Goal: Task Accomplishment & Management: Use online tool/utility

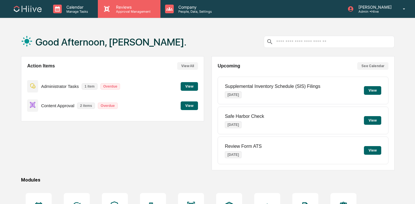
click at [134, 9] on p "Reviews" at bounding box center [132, 7] width 42 height 5
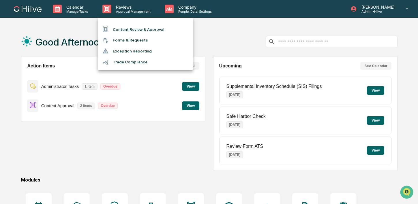
click at [185, 12] on div at bounding box center [209, 102] width 418 height 204
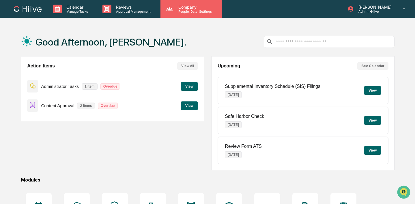
click at [182, 10] on p "People, Data, Settings" at bounding box center [194, 12] width 41 height 4
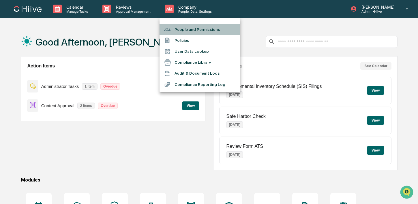
click at [185, 26] on li "People and Permissions" at bounding box center [200, 29] width 81 height 11
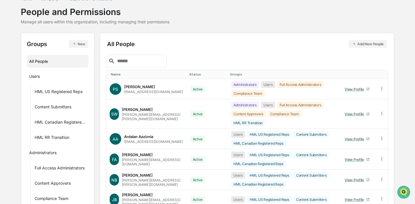
scroll to position [34, 0]
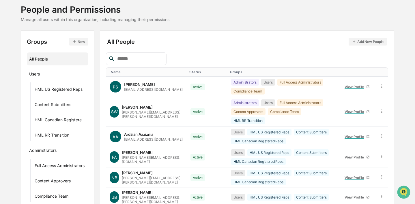
click at [135, 58] on input "text" at bounding box center [139, 59] width 49 height 8
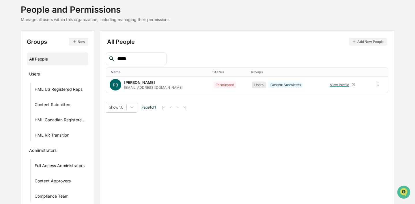
type input "*****"
click at [290, 85] on div "Content Submitters" at bounding box center [285, 85] width 35 height 7
click at [147, 82] on div "Prashant Balaji" at bounding box center [139, 82] width 31 height 5
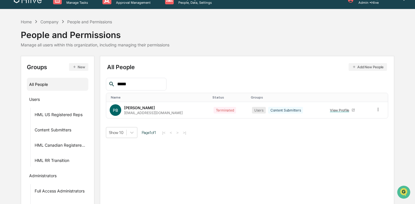
scroll to position [0, 0]
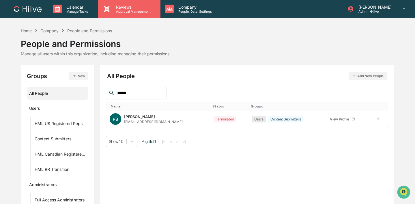
click at [120, 10] on p "Approval Management" at bounding box center [132, 12] width 42 height 4
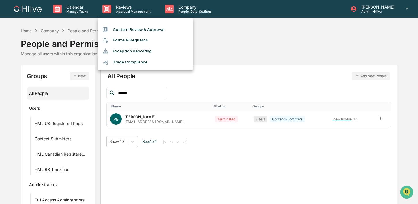
click at [120, 23] on ul "Content Review & Approval Forms & Requests Exception Reporting Trade Compliance" at bounding box center [145, 44] width 95 height 52
click at [120, 30] on li "Content Review & Approval" at bounding box center [145, 29] width 95 height 11
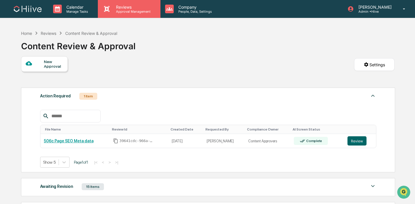
click at [134, 15] on div "Reviews Approval Management" at bounding box center [129, 9] width 62 height 18
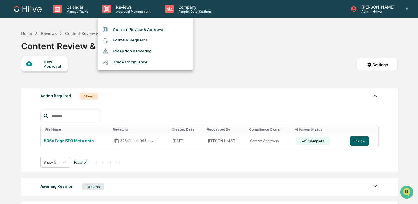
click at [132, 28] on li "Content Review & Approval" at bounding box center [145, 29] width 95 height 11
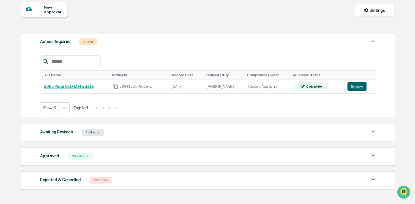
scroll to position [55, 0]
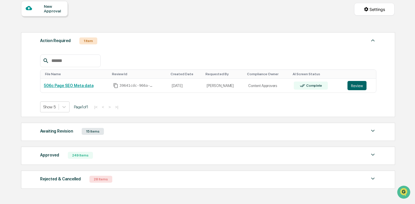
click at [117, 137] on div "Awaiting Revision 15 Items File Name Review Id Created Date Requested By Compli…" at bounding box center [208, 132] width 374 height 18
click at [116, 132] on div "Awaiting Revision 15 Items" at bounding box center [208, 132] width 336 height 8
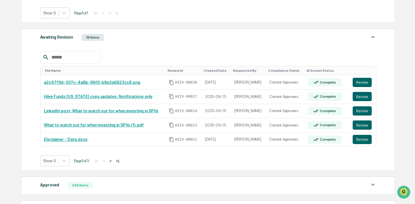
scroll to position [151, 0]
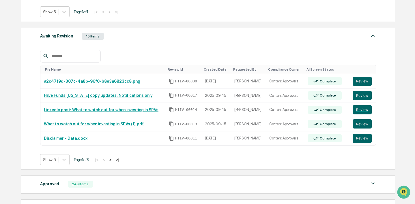
click at [113, 159] on button ">" at bounding box center [111, 160] width 6 height 5
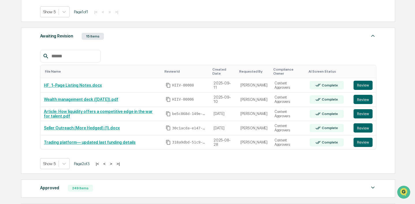
click at [107, 164] on button "<" at bounding box center [105, 164] width 6 height 5
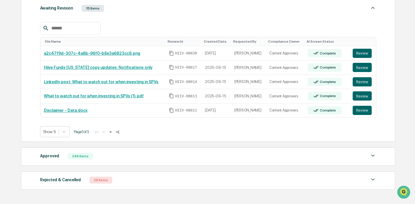
scroll to position [180, 0]
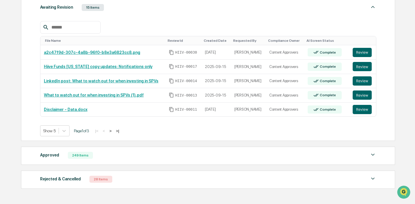
click at [112, 160] on div "Approved 249 Items File Name Review Id Created Date Requested By Compliance Own…" at bounding box center [208, 156] width 374 height 18
click at [113, 158] on div "Approved 249 Items" at bounding box center [208, 156] width 336 height 8
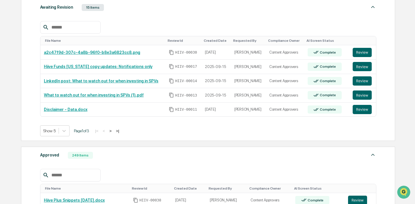
click at [113, 158] on div "Approved 249 Items" at bounding box center [208, 156] width 336 height 8
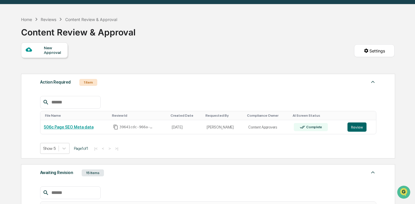
scroll to position [0, 0]
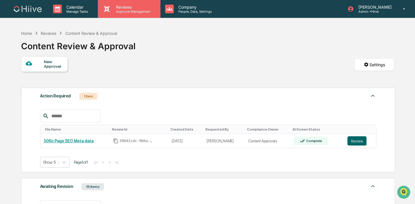
click at [108, 2] on div "Reviews Approval Management" at bounding box center [129, 9] width 62 height 18
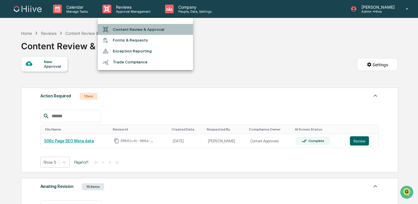
click at [115, 26] on li "Content Review & Approval" at bounding box center [145, 29] width 95 height 11
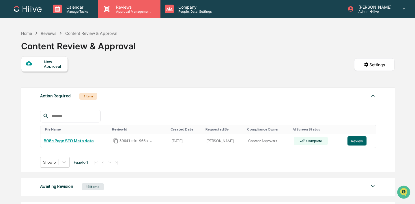
click at [128, 10] on p "Approval Management" at bounding box center [132, 12] width 42 height 4
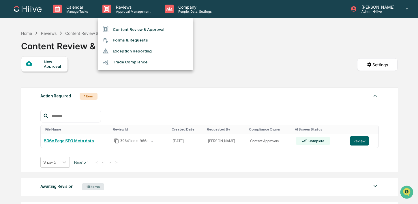
click at [128, 27] on li "Content Review & Approval" at bounding box center [145, 29] width 95 height 11
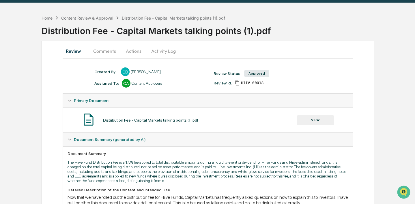
scroll to position [15, 0]
